Goal: Task Accomplishment & Management: Manage account settings

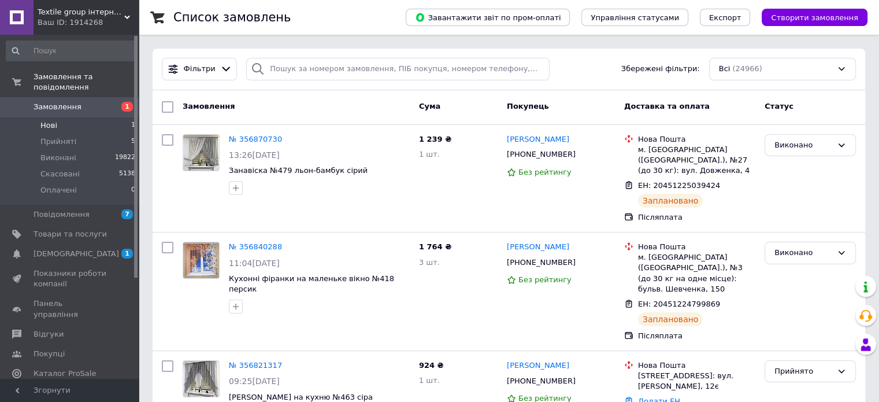
click at [55, 120] on span "Нові" at bounding box center [48, 125] width 17 height 10
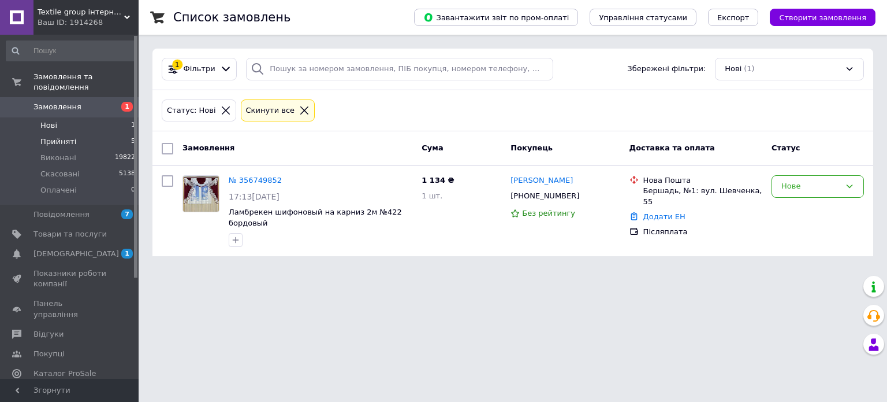
click at [67, 136] on span "Прийняті" at bounding box center [58, 141] width 36 height 10
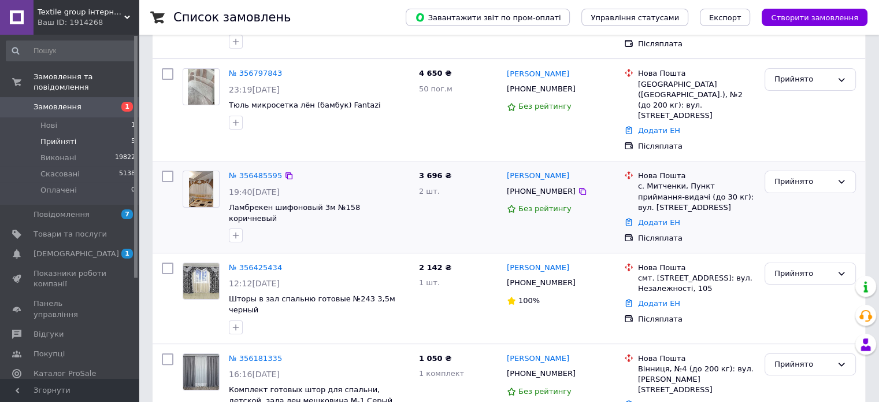
scroll to position [202, 0]
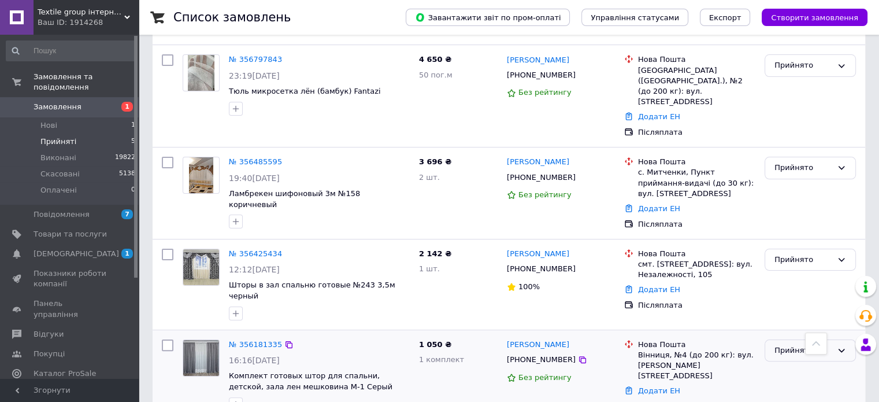
click at [796, 344] on div "Прийнято" at bounding box center [803, 350] width 58 height 12
click at [791, 385] on li "Скасовано" at bounding box center [810, 395] width 90 height 21
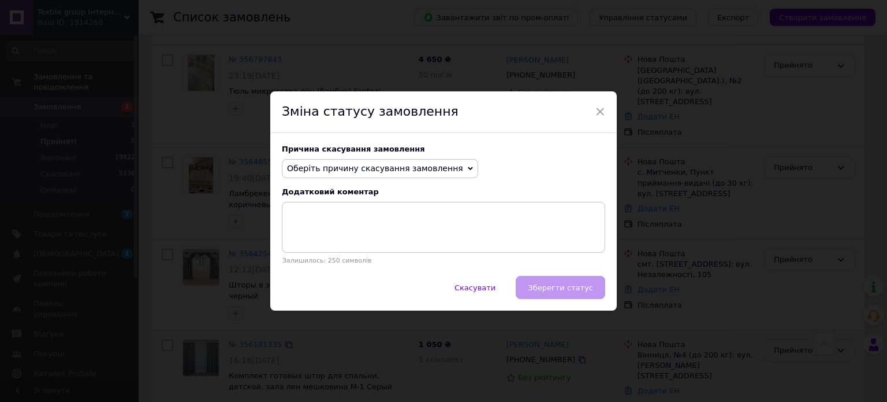
click at [327, 170] on span "Оберіть причину скасування замовлення" at bounding box center [375, 168] width 176 height 9
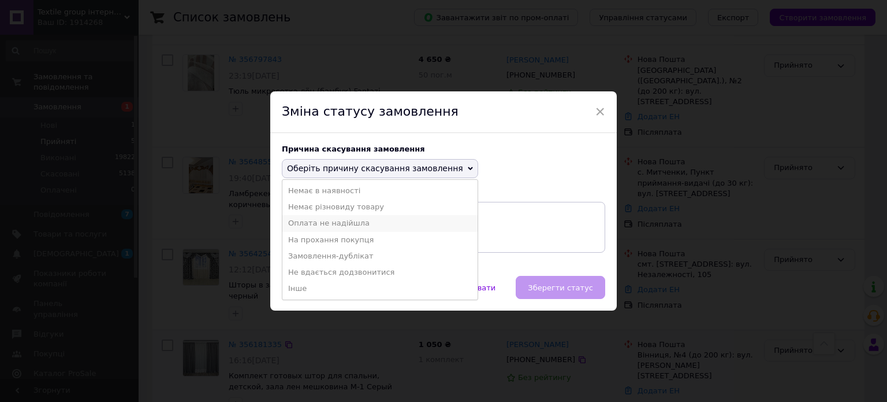
click at [324, 223] on li "Оплата не надійшла" at bounding box center [380, 223] width 195 height 16
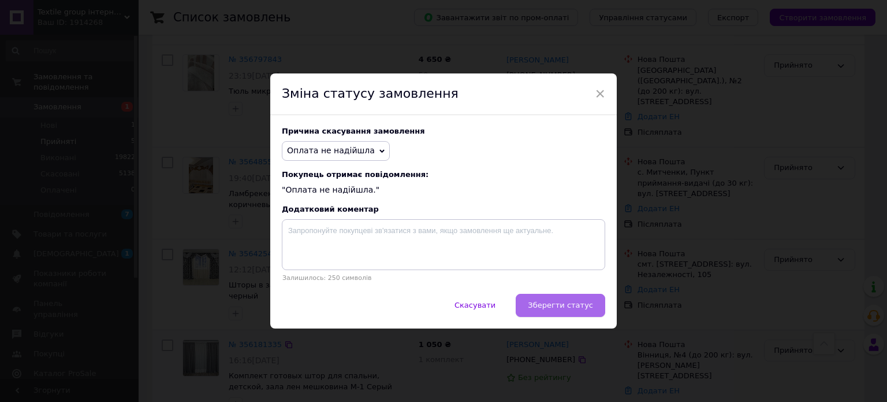
click at [573, 307] on span "Зберегти статус" at bounding box center [560, 304] width 65 height 9
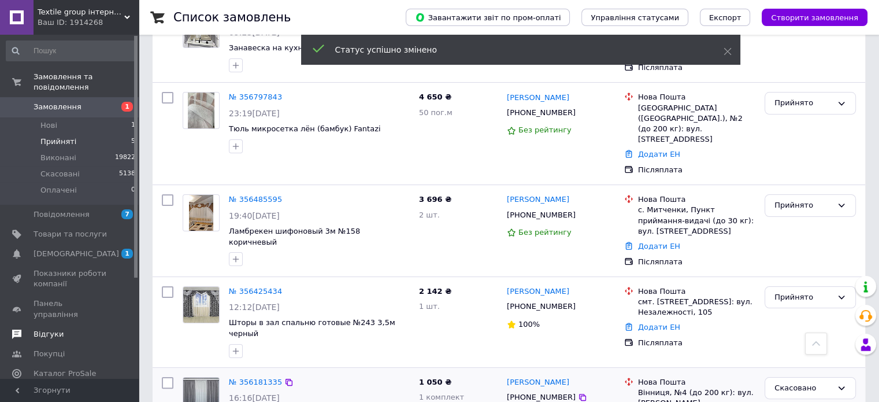
scroll to position [144, 0]
